Goal: Task Accomplishment & Management: Manage account settings

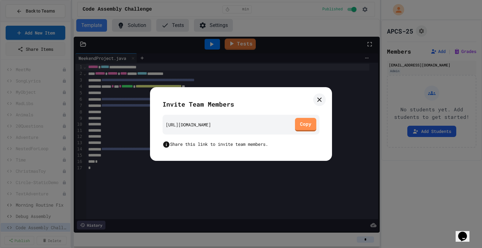
click at [321, 102] on icon at bounding box center [320, 100] width 8 height 8
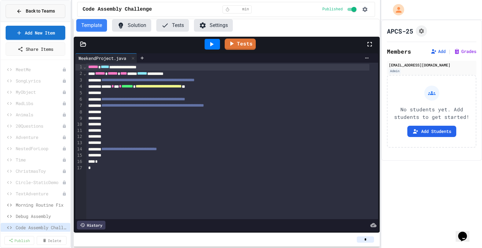
click at [17, 9] on icon at bounding box center [19, 11] width 6 height 6
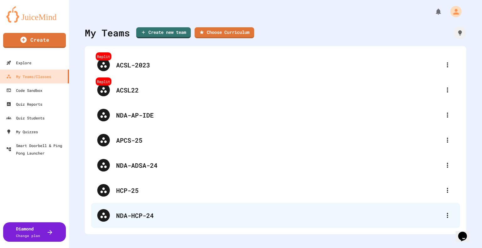
click at [136, 215] on div "NDA-HCP-24" at bounding box center [278, 215] width 325 height 9
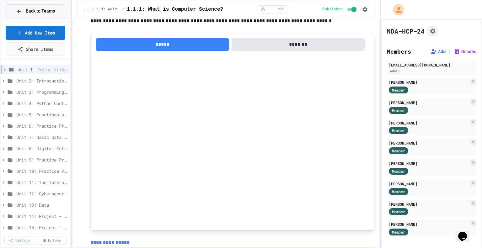
click at [25, 10] on div "Back to Teams" at bounding box center [35, 11] width 39 height 7
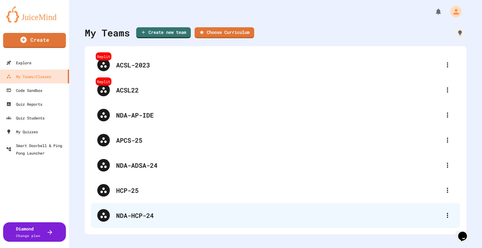
click at [156, 215] on div "NDA-HCP-24" at bounding box center [278, 215] width 325 height 9
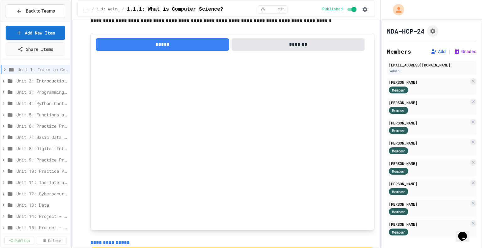
scroll to position [84, 0]
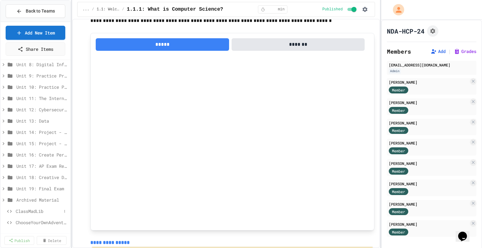
click at [26, 209] on span "ClassMadLib" at bounding box center [39, 211] width 46 height 7
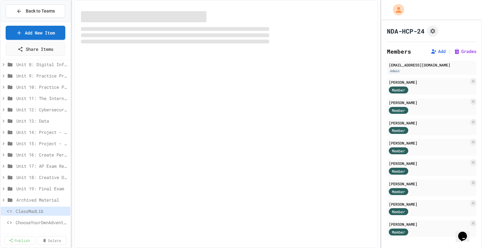
scroll to position [79, 0]
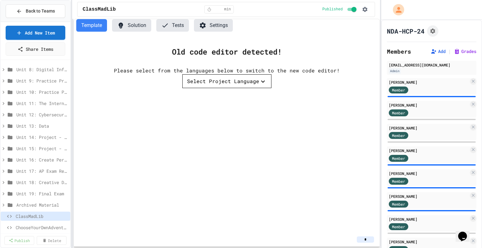
click at [247, 85] on div "Select Project Language" at bounding box center [223, 82] width 72 height 8
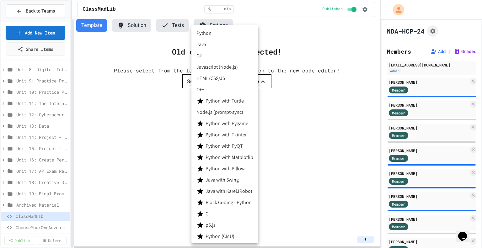
click at [231, 34] on li "Python" at bounding box center [225, 33] width 67 height 11
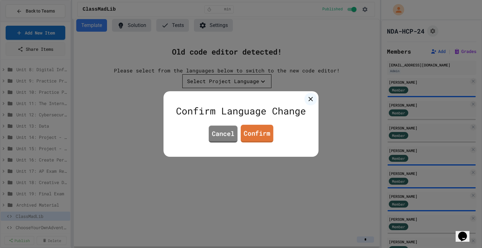
click at [258, 138] on link "Confirm" at bounding box center [257, 134] width 33 height 18
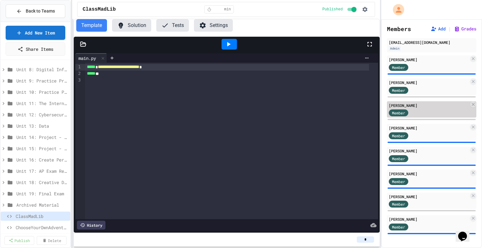
scroll to position [0, 0]
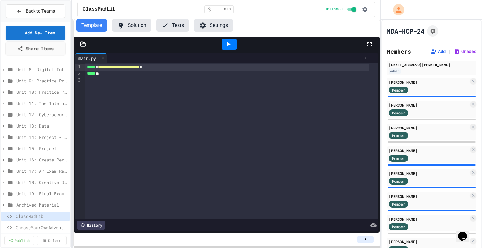
click at [37, 50] on link "Share Items" at bounding box center [35, 48] width 60 height 14
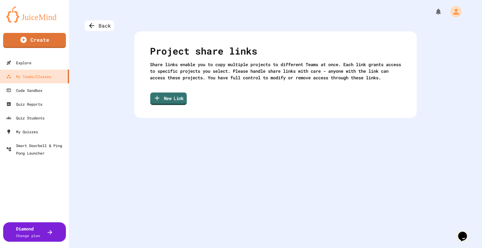
click at [171, 105] on link "New Link" at bounding box center [168, 99] width 36 height 13
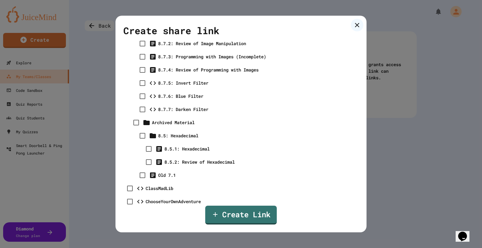
scroll to position [6615, 0]
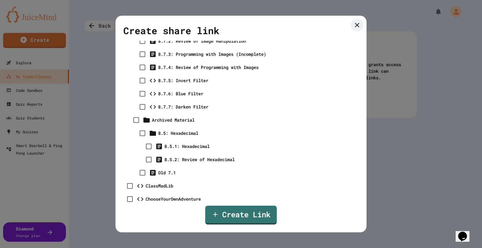
click at [358, 24] on icon at bounding box center [357, 25] width 4 height 4
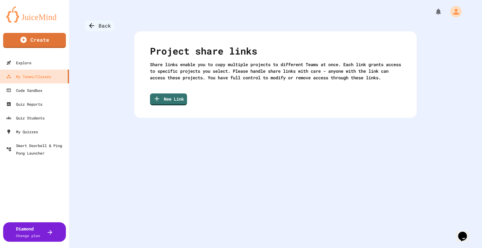
click at [90, 26] on icon at bounding box center [91, 25] width 5 height 5
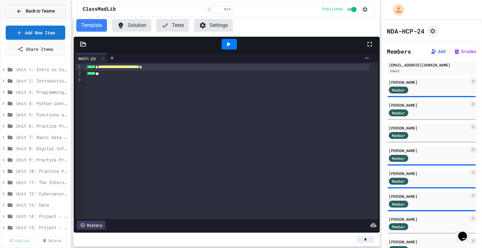
click at [38, 14] on span "Back to Teams" at bounding box center [40, 11] width 29 height 7
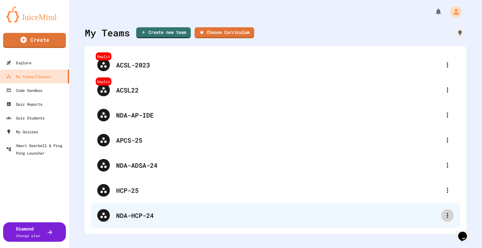
click at [444, 219] on icon at bounding box center [448, 216] width 8 height 8
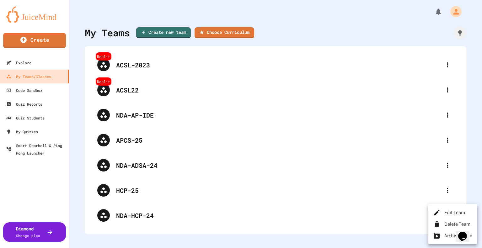
click at [438, 222] on icon at bounding box center [437, 225] width 4 height 6
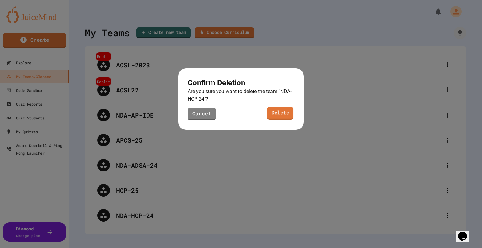
click at [278, 113] on link "Delete" at bounding box center [280, 113] width 26 height 13
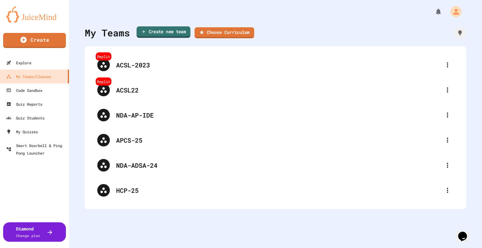
click at [161, 33] on link "Create new team" at bounding box center [164, 32] width 54 height 12
type input "**********"
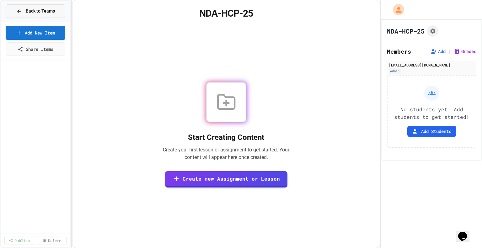
click at [31, 11] on span "Back to Teams" at bounding box center [40, 11] width 29 height 7
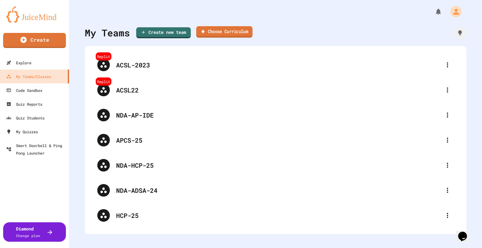
click at [209, 33] on link "Choose Curriculum" at bounding box center [224, 32] width 57 height 12
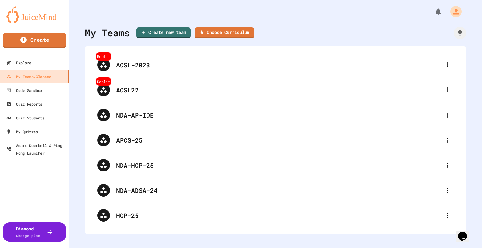
type input "**"
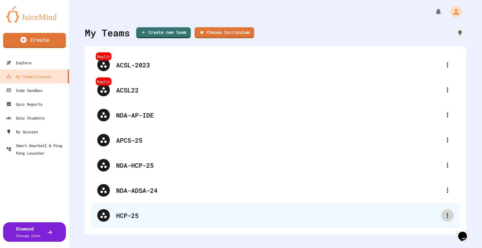
click at [444, 215] on icon at bounding box center [448, 216] width 8 height 8
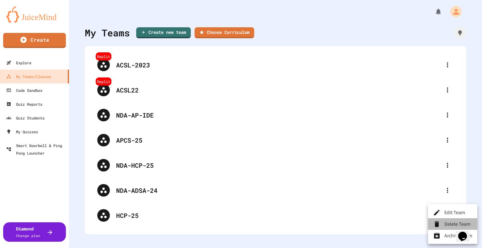
click at [441, 223] on div at bounding box center [438, 224] width 11 height 8
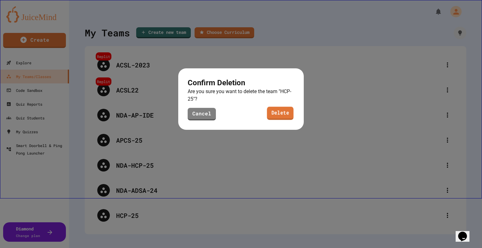
click at [282, 116] on link "Delete" at bounding box center [280, 113] width 27 height 13
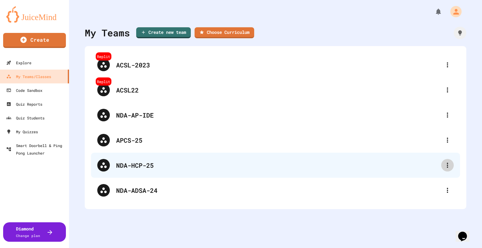
click at [444, 166] on icon at bounding box center [448, 166] width 8 height 8
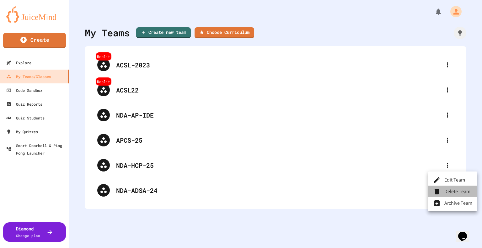
click at [440, 192] on icon at bounding box center [437, 192] width 8 height 8
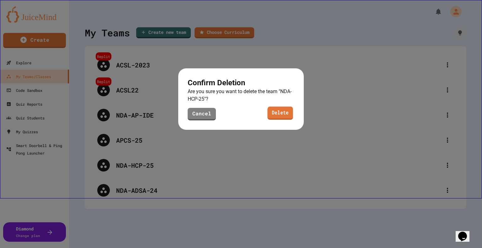
click at [282, 115] on link "Delete" at bounding box center [280, 113] width 25 height 13
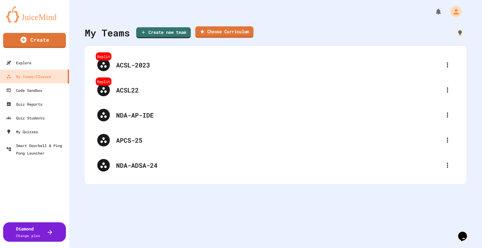
click at [215, 29] on link "Choose Curriculum" at bounding box center [224, 32] width 58 height 12
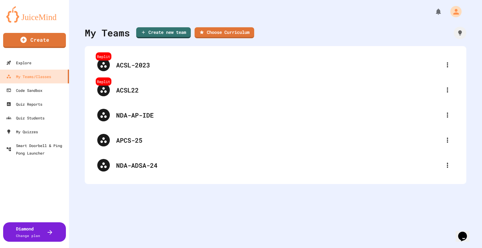
type input "*"
type input "**********"
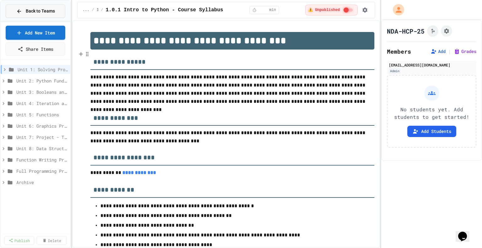
click at [43, 7] on button "Back to Teams" at bounding box center [36, 11] width 60 height 14
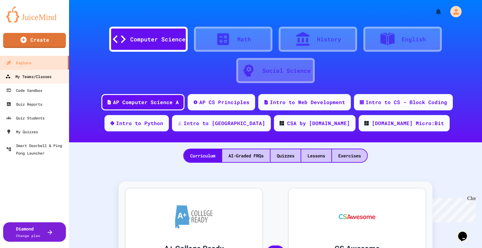
click at [38, 75] on div "My Teams/Classes" at bounding box center [28, 77] width 46 height 8
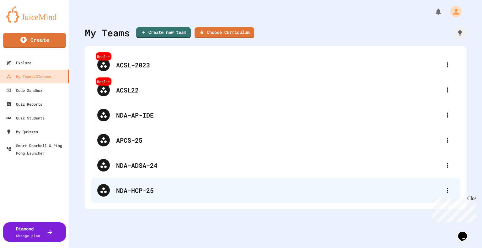
click at [138, 192] on div "NDA-HCP-25" at bounding box center [278, 190] width 325 height 9
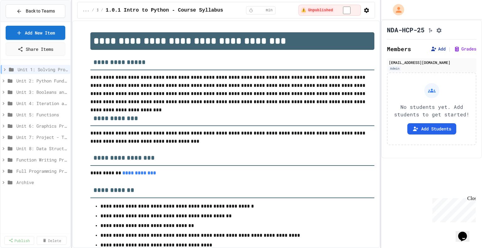
click at [431, 52] on icon at bounding box center [434, 49] width 6 height 6
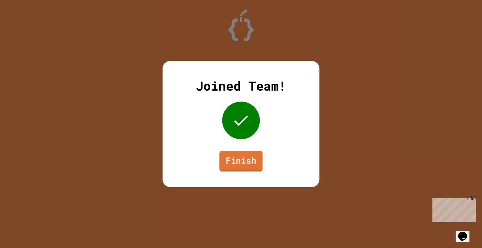
click at [235, 165] on link "Finish" at bounding box center [241, 161] width 43 height 21
